Goal: Information Seeking & Learning: Learn about a topic

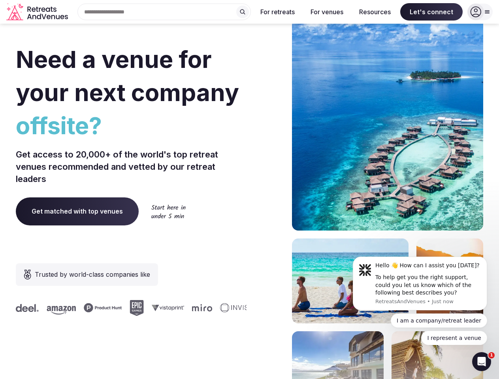
click at [249, 190] on div "Need a venue for your next company offsite? Get access to 20,000+ of the world'…" at bounding box center [250, 236] width 468 height 476
click at [164, 12] on div "Search Popular Destinations [GEOGRAPHIC_DATA], [GEOGRAPHIC_DATA] [GEOGRAPHIC_DA…" at bounding box center [161, 12] width 180 height 17
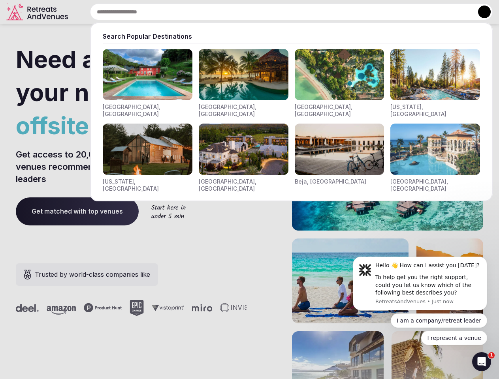
click at [243, 12] on input "text" at bounding box center [291, 12] width 403 height 17
click at [278, 12] on input "text" at bounding box center [291, 12] width 403 height 17
click at [327, 12] on input "text" at bounding box center [291, 12] width 403 height 17
click at [375, 12] on input "text" at bounding box center [291, 12] width 403 height 17
click at [432, 12] on input "text" at bounding box center [291, 12] width 403 height 17
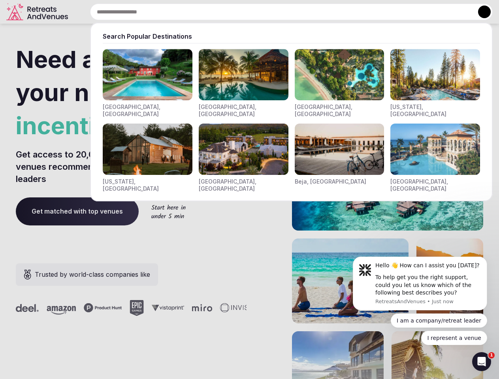
click at [480, 12] on button at bounding box center [484, 12] width 13 height 13
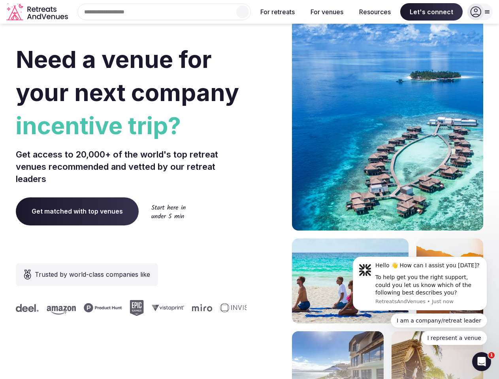
click at [420, 284] on div "To help get you the right support, could you let us know which of the following…" at bounding box center [428, 285] width 106 height 23
